Goal: Task Accomplishment & Management: Manage account settings

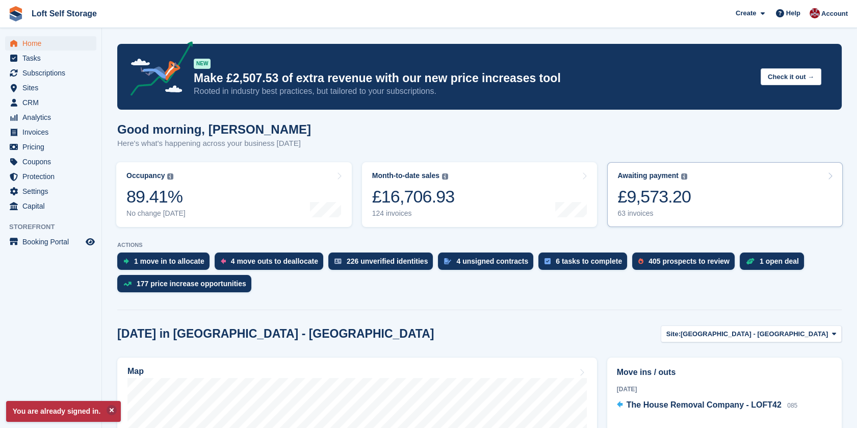
click at [665, 188] on div "£9,573.20" at bounding box center [653, 196] width 73 height 21
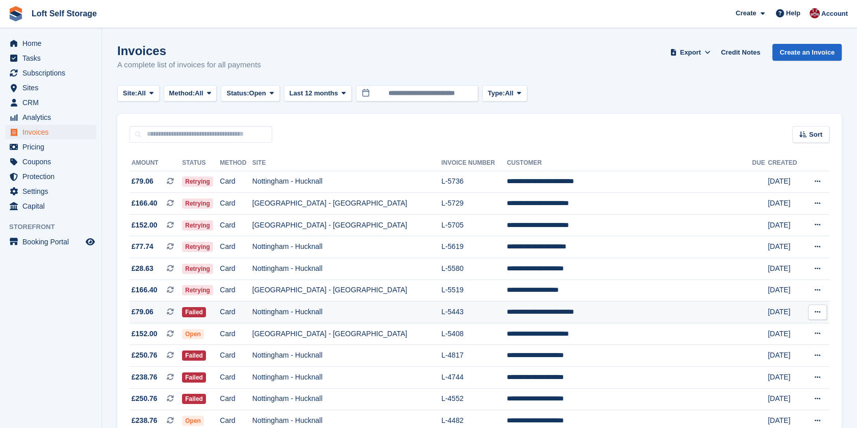
click at [432, 310] on td "Nottingham - Hucknall" at bounding box center [346, 312] width 189 height 22
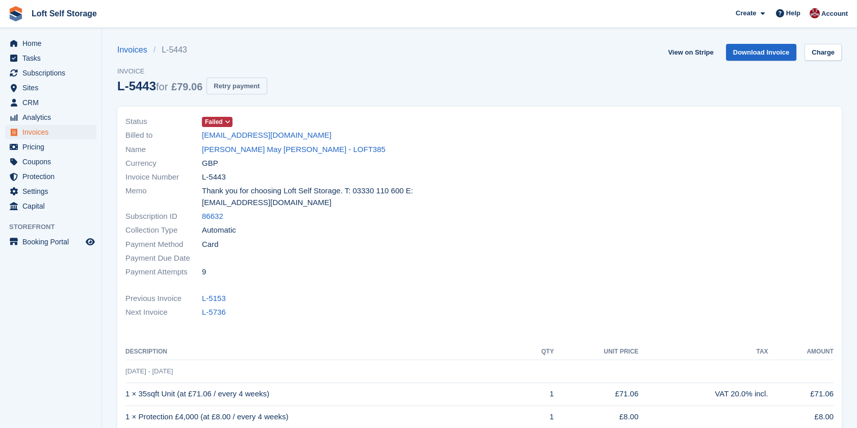
click at [245, 89] on button "Retry payment" at bounding box center [236, 85] width 60 height 17
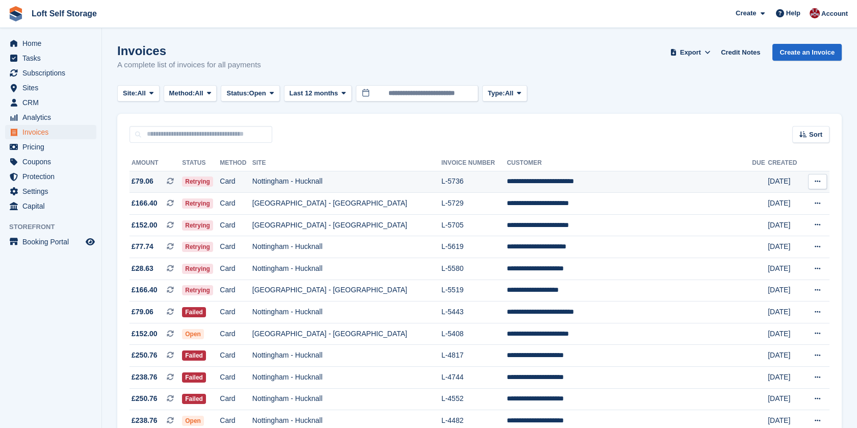
click at [386, 186] on td "Nottingham - Hucknall" at bounding box center [346, 182] width 189 height 22
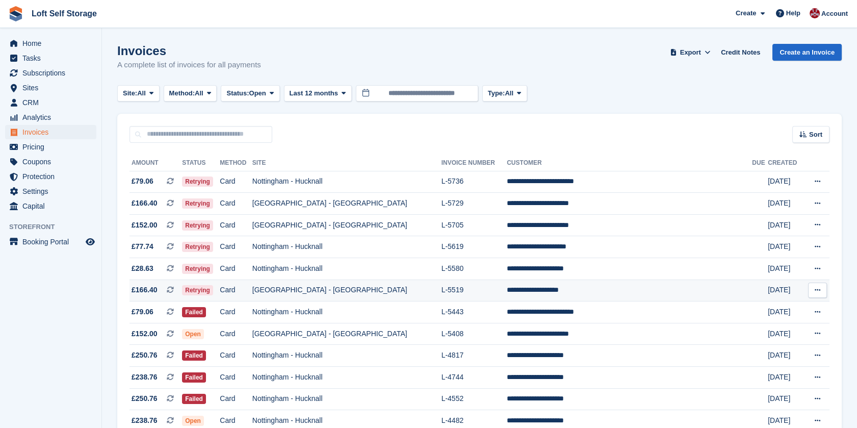
click at [380, 298] on td "[GEOGRAPHIC_DATA] - [GEOGRAPHIC_DATA]" at bounding box center [346, 290] width 189 height 22
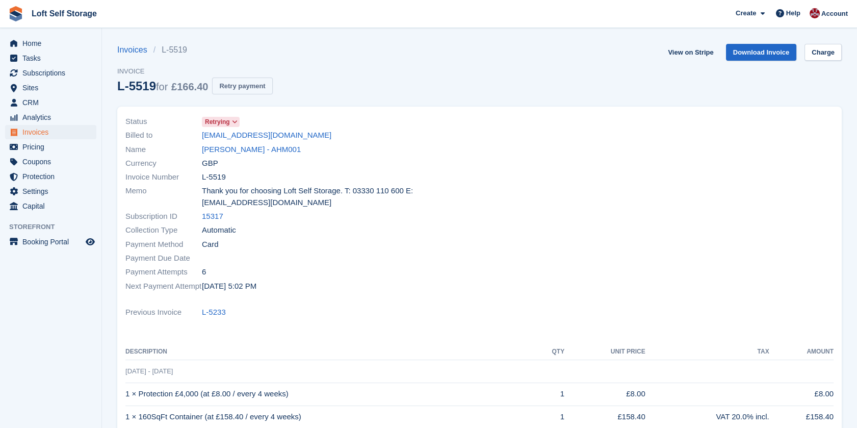
click at [266, 90] on button "Retry payment" at bounding box center [242, 85] width 60 height 17
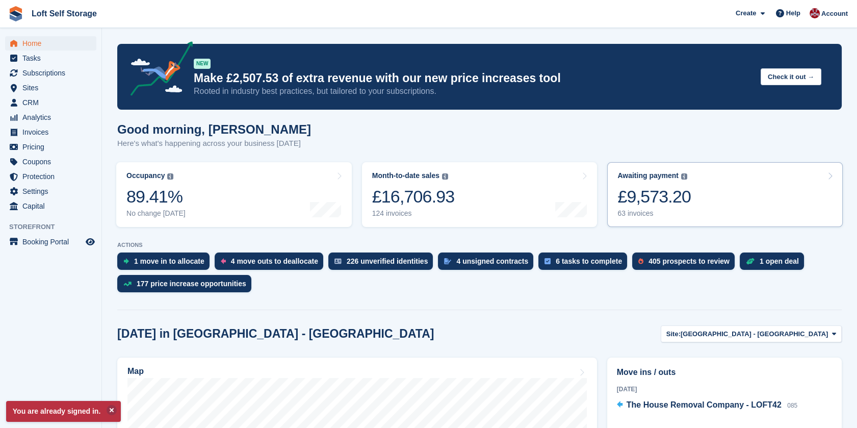
click at [677, 191] on div "£9,573.20" at bounding box center [653, 196] width 73 height 21
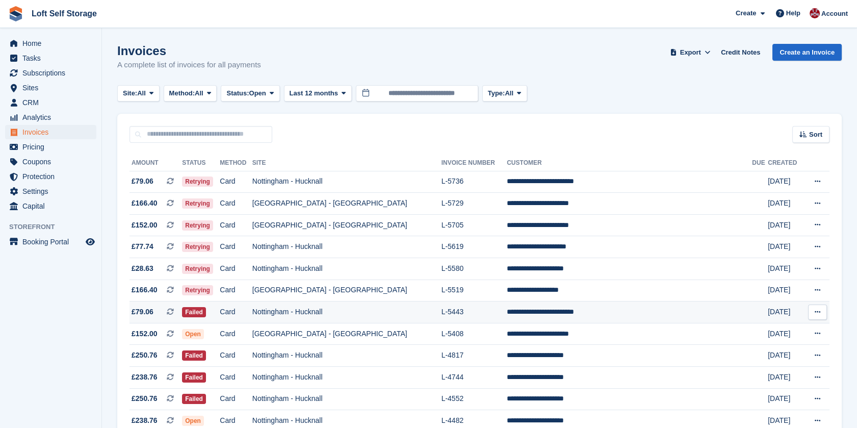
click at [480, 310] on td "L-5443" at bounding box center [474, 312] width 66 height 22
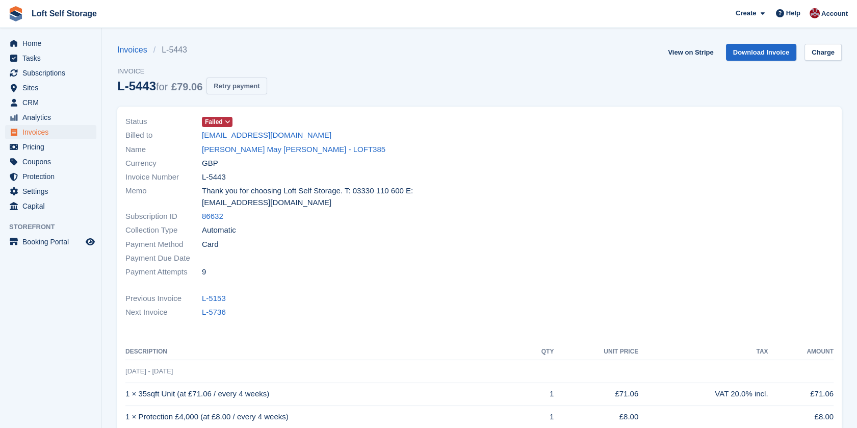
click at [257, 83] on button "Retry payment" at bounding box center [236, 85] width 60 height 17
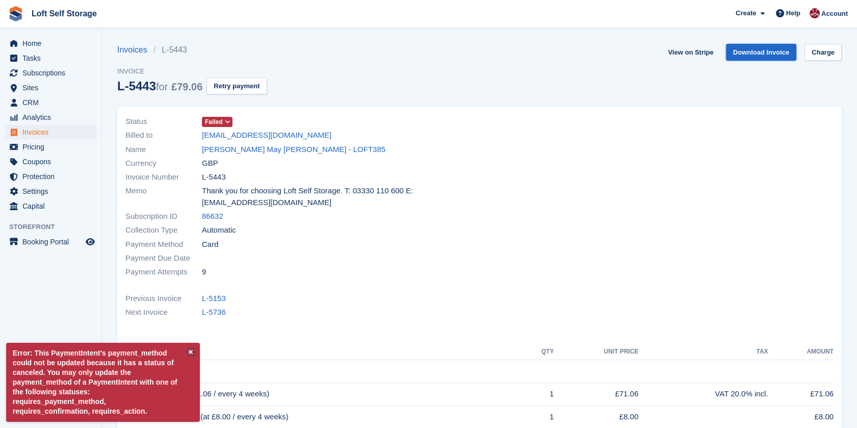
click at [757, 56] on link "Download Invoice" at bounding box center [761, 52] width 71 height 17
